Goal: Transaction & Acquisition: Purchase product/service

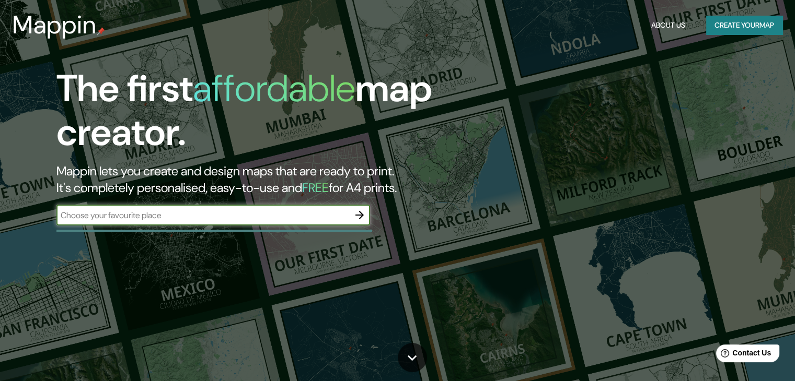
click at [131, 216] on input "text" at bounding box center [202, 216] width 293 height 12
type input "bahia blanca"
click at [358, 209] on icon "button" at bounding box center [359, 215] width 13 height 13
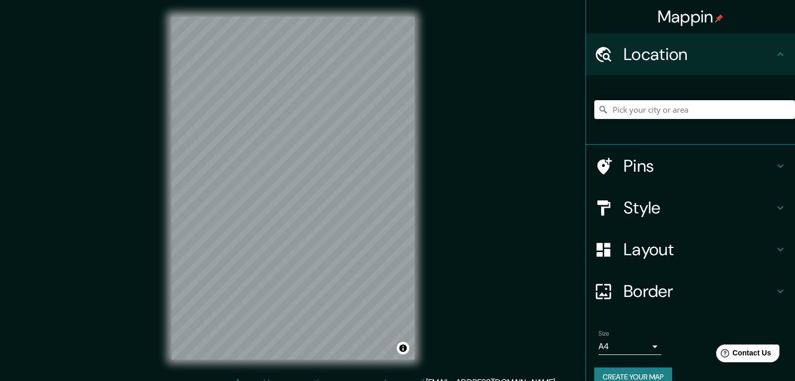
click at [625, 249] on h4 "Layout" at bounding box center [698, 249] width 150 height 21
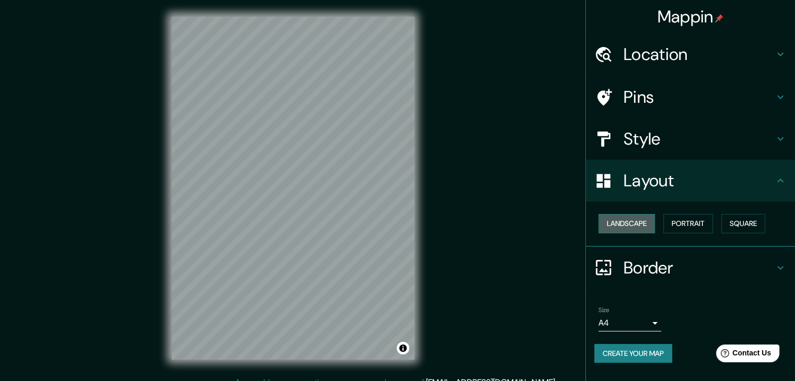
click at [629, 226] on button "Landscape" at bounding box center [626, 223] width 56 height 19
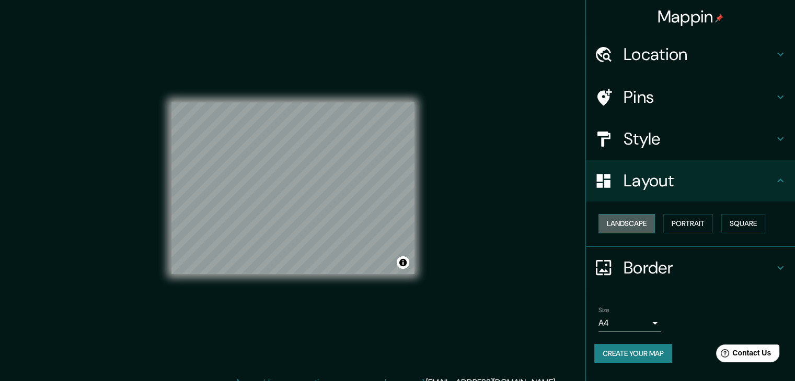
click at [629, 226] on button "Landscape" at bounding box center [626, 223] width 56 height 19
click at [689, 229] on button "Portrait" at bounding box center [688, 223] width 50 height 19
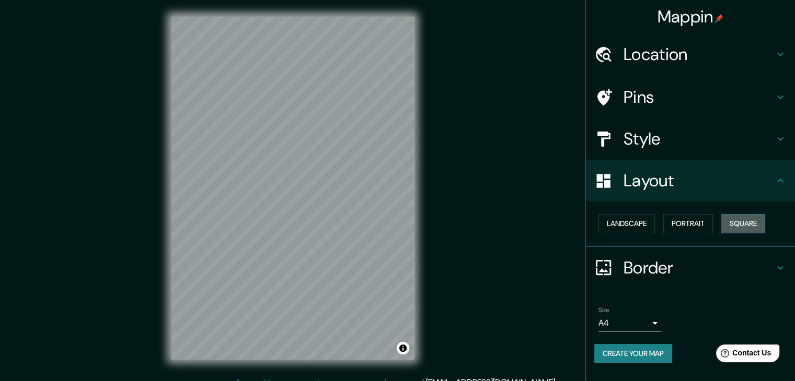
click at [750, 231] on button "Square" at bounding box center [743, 223] width 44 height 19
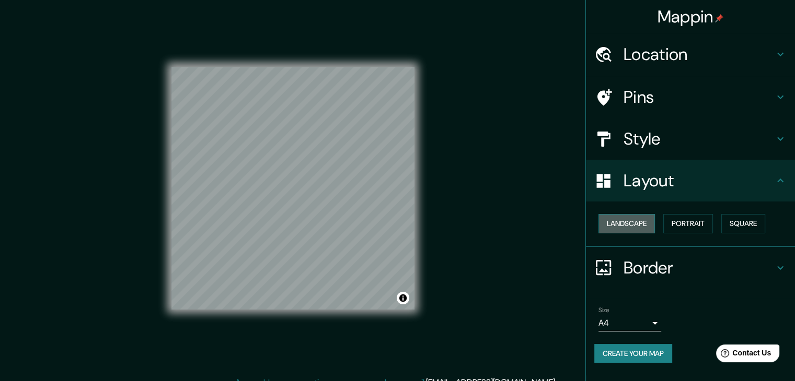
click at [633, 226] on button "Landscape" at bounding box center [626, 223] width 56 height 19
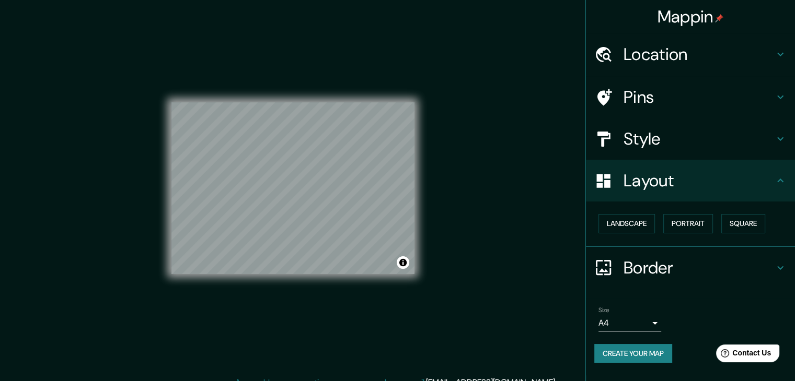
click at [633, 178] on h4 "Layout" at bounding box center [698, 180] width 150 height 21
click at [645, 103] on h4 "Pins" at bounding box center [698, 97] width 150 height 21
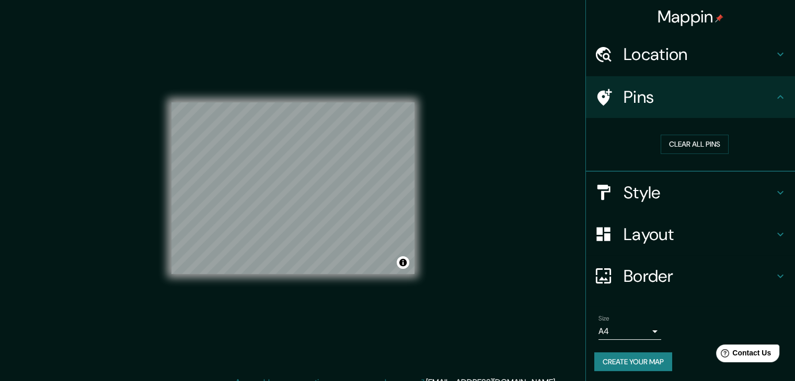
click at [645, 103] on h4 "Pins" at bounding box center [698, 97] width 150 height 21
click at [646, 59] on h4 "Location" at bounding box center [698, 54] width 150 height 21
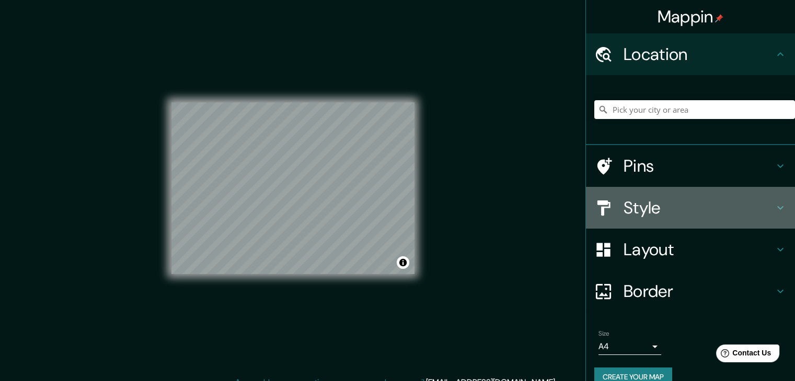
click at [653, 202] on h4 "Style" at bounding box center [698, 208] width 150 height 21
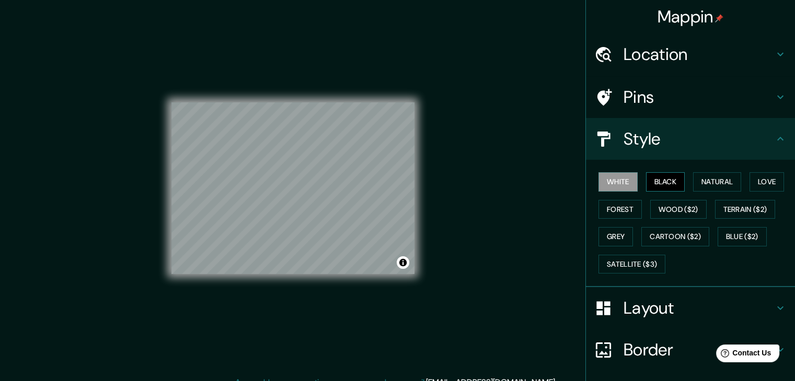
click at [655, 185] on button "Black" at bounding box center [665, 181] width 39 height 19
click at [699, 187] on button "Natural" at bounding box center [717, 181] width 48 height 19
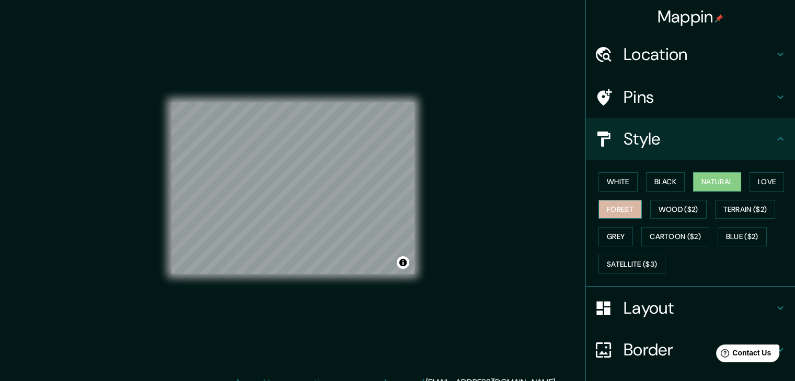
drag, startPoint x: 619, startPoint y: 205, endPoint x: 624, endPoint y: 202, distance: 6.1
click at [620, 203] on button "Forest" at bounding box center [619, 209] width 43 height 19
click at [695, 182] on button "Natural" at bounding box center [717, 181] width 48 height 19
click at [755, 183] on button "Love" at bounding box center [766, 181] width 34 height 19
click at [620, 207] on button "Forest" at bounding box center [619, 209] width 43 height 19
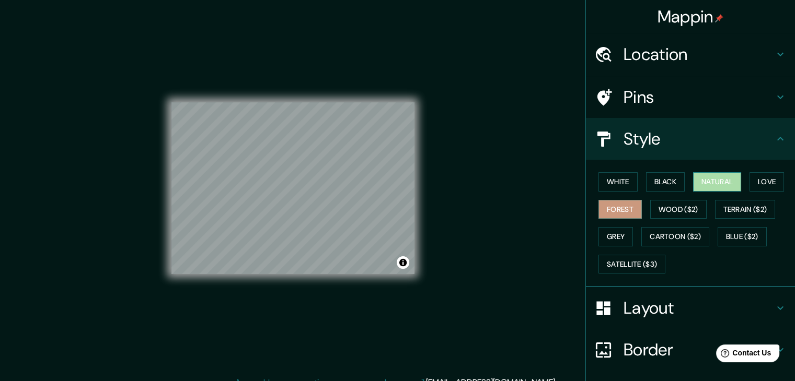
click at [710, 178] on button "Natural" at bounding box center [717, 181] width 48 height 19
click at [610, 181] on button "White" at bounding box center [617, 181] width 39 height 19
click at [612, 211] on button "Forest" at bounding box center [619, 209] width 43 height 19
click at [606, 217] on button "Forest" at bounding box center [619, 209] width 43 height 19
click at [601, 233] on button "Grey" at bounding box center [615, 236] width 34 height 19
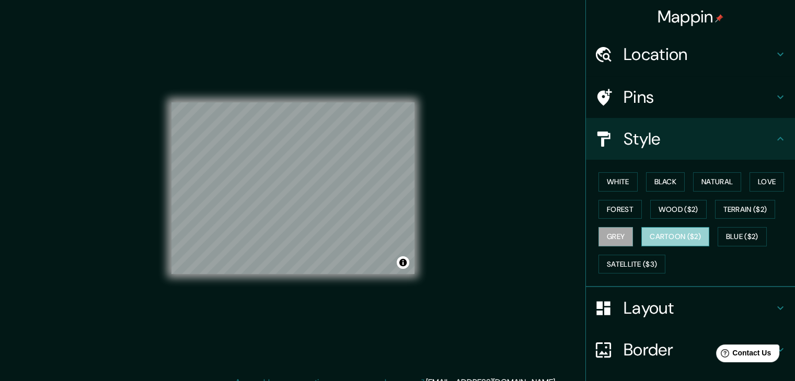
click at [658, 231] on button "Cartoon ($2)" at bounding box center [675, 236] width 68 height 19
click at [734, 228] on button "Blue ($2)" at bounding box center [741, 236] width 49 height 19
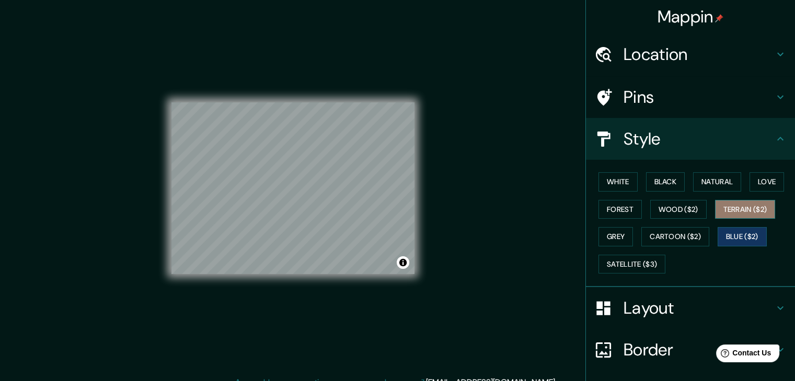
click at [729, 214] on button "Terrain ($2)" at bounding box center [745, 209] width 61 height 19
click at [636, 274] on div "White Black Natural Love Forest Wood ($2) Terrain ($2) Grey Cartoon ($2) Blue (…" at bounding box center [694, 223] width 201 height 110
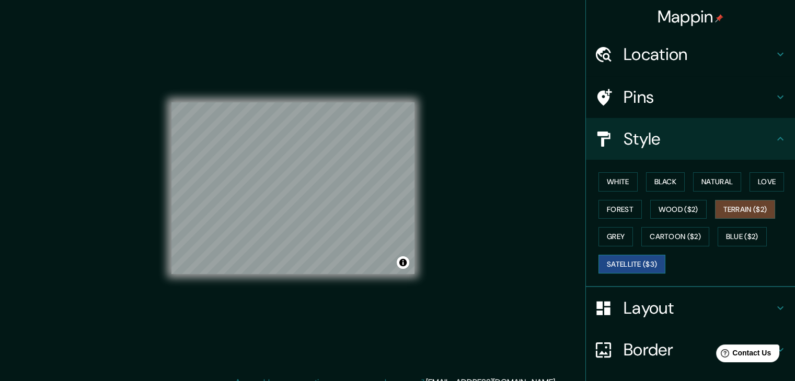
click at [630, 266] on button "Satellite ($3)" at bounding box center [631, 264] width 67 height 19
click at [761, 182] on button "Love" at bounding box center [766, 181] width 34 height 19
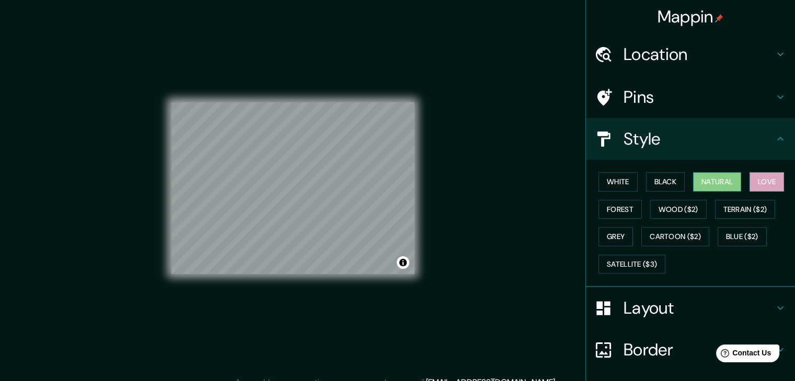
click at [695, 181] on button "Natural" at bounding box center [717, 181] width 48 height 19
click at [664, 182] on button "Black" at bounding box center [665, 181] width 39 height 19
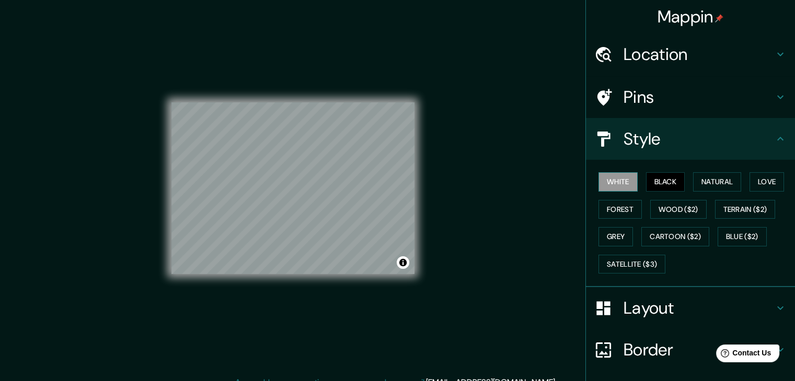
click at [617, 180] on button "White" at bounding box center [617, 181] width 39 height 19
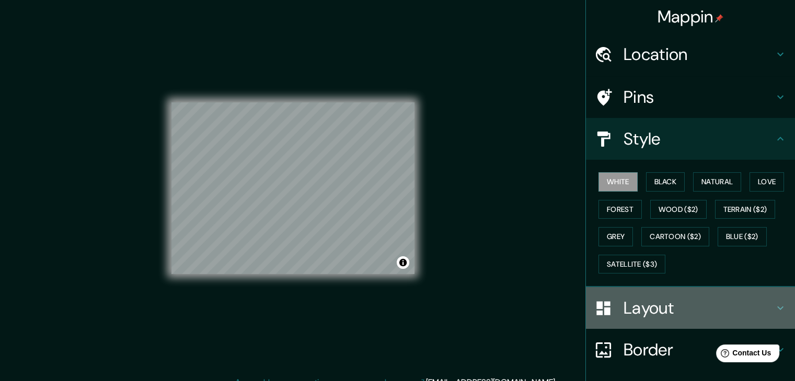
click at [671, 317] on h4 "Layout" at bounding box center [698, 308] width 150 height 21
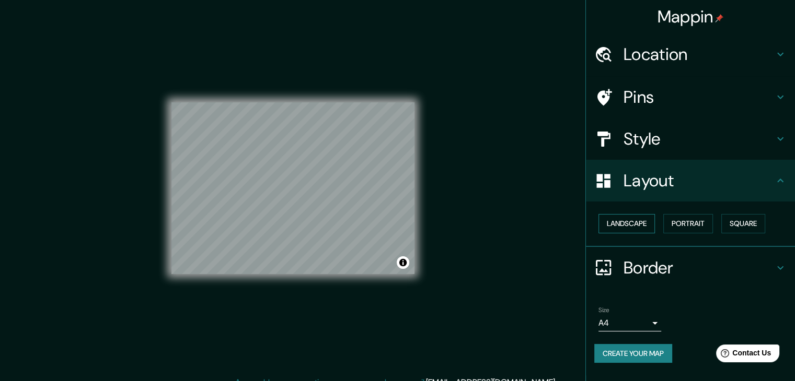
click at [625, 226] on button "Landscape" at bounding box center [626, 223] width 56 height 19
click at [659, 279] on div "Border" at bounding box center [690, 268] width 209 height 42
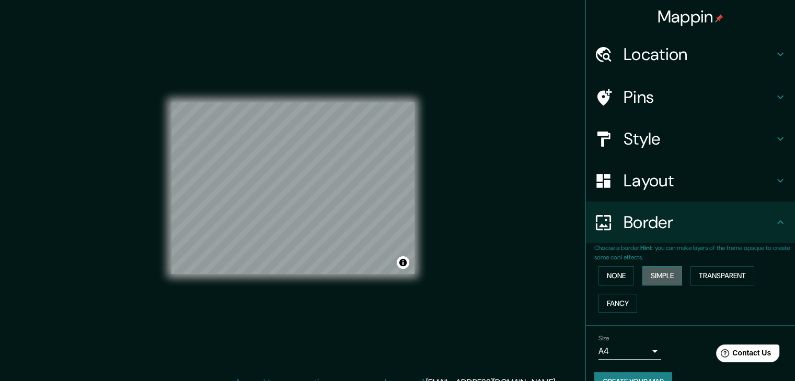
click at [654, 279] on button "Simple" at bounding box center [662, 275] width 40 height 19
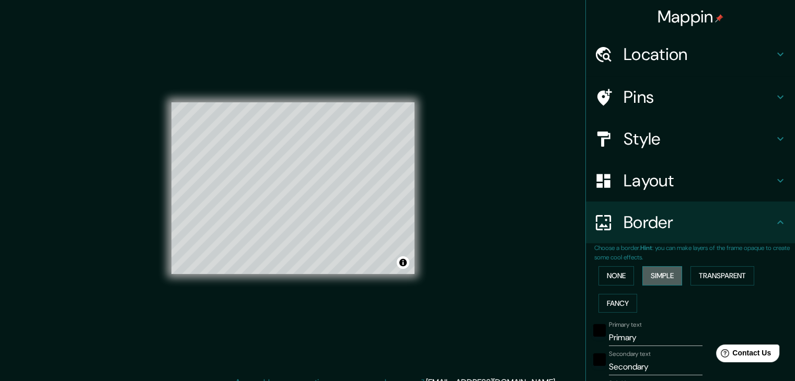
click at [655, 279] on button "Simple" at bounding box center [662, 275] width 40 height 19
type input "37"
drag, startPoint x: 622, startPoint y: 276, endPoint x: 643, endPoint y: 217, distance: 62.6
click at [623, 275] on button "None" at bounding box center [616, 275] width 36 height 19
